Goal: Task Accomplishment & Management: Use online tool/utility

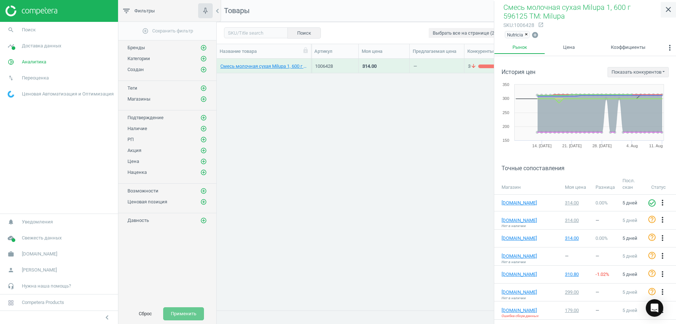
scroll to position [146, 0]
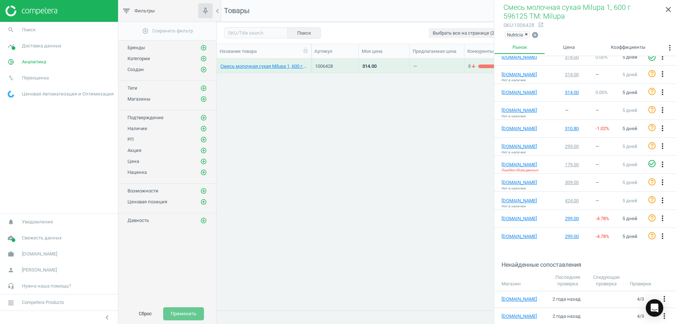
click at [669, 5] on link "close" at bounding box center [668, 10] width 15 height 16
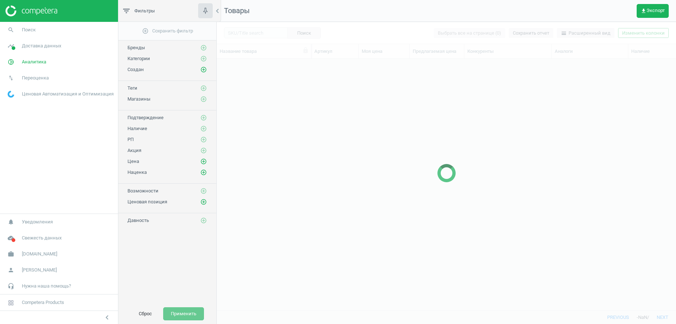
scroll to position [236, 452]
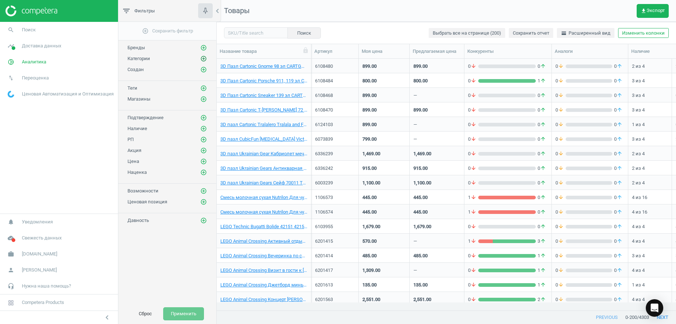
click at [205, 58] on icon "add_circle_outline" at bounding box center [203, 58] width 7 height 7
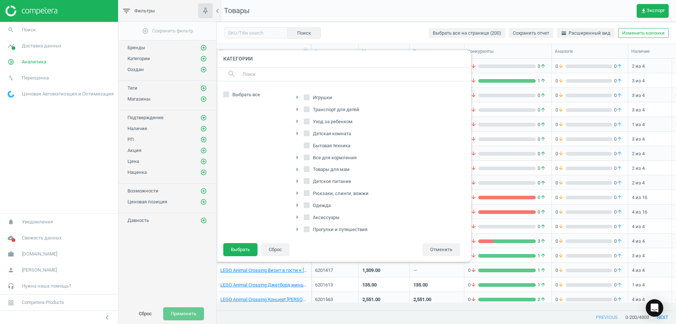
click at [298, 120] on icon "arrow_right" at bounding box center [297, 121] width 9 height 9
click at [301, 145] on icon "arrow_right" at bounding box center [301, 144] width 9 height 9
click at [329, 157] on span "Подгузники" at bounding box center [335, 156] width 30 height 7
click at [317, 157] on input "Подгузники" at bounding box center [315, 155] width 5 height 5
checkbox input "true"
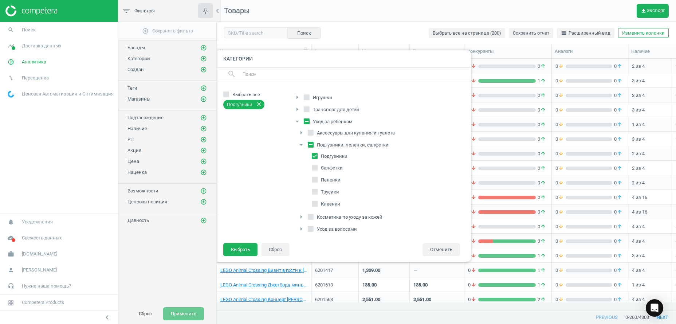
click at [328, 193] on span "Трусики" at bounding box center [330, 192] width 21 height 7
click at [317, 193] on input "Трусики" at bounding box center [315, 191] width 5 height 5
checkbox input "true"
click at [242, 251] on button "Выбрать" at bounding box center [240, 249] width 34 height 13
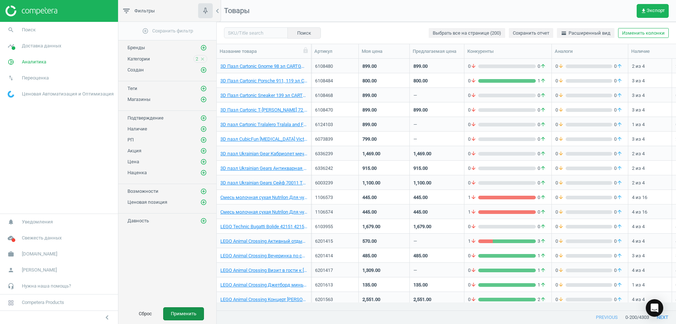
click at [192, 313] on button "Применить" at bounding box center [183, 313] width 41 height 13
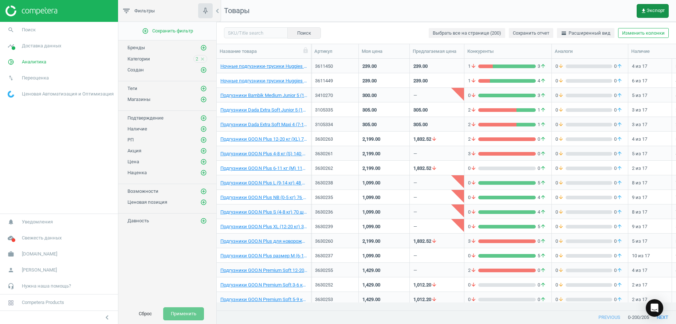
click at [651, 12] on span "get_app Экспорт" at bounding box center [653, 11] width 24 height 6
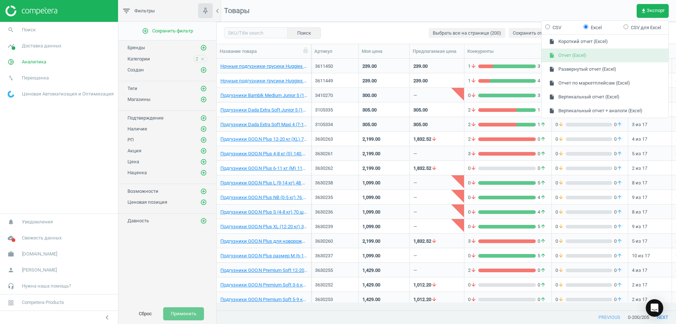
click at [602, 55] on button "insert_drive_file Отчет (Excel)" at bounding box center [605, 55] width 127 height 14
